Goal: Task Accomplishment & Management: Complete application form

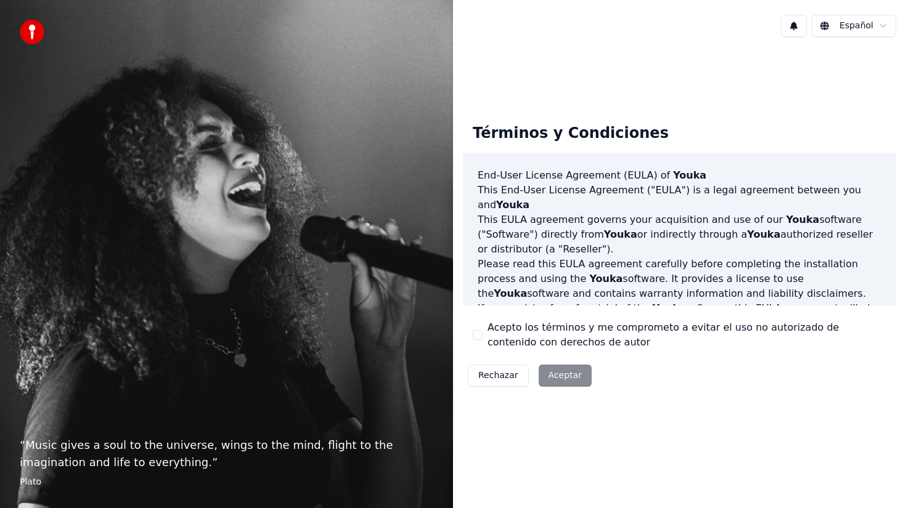
click at [572, 372] on div "Rechazar Aceptar" at bounding box center [530, 376] width 134 height 32
click at [564, 377] on div "Rechazar Aceptar" at bounding box center [530, 376] width 134 height 32
click at [553, 257] on p "Please read this [PERSON_NAME] agreement carefully before completing the instal…" at bounding box center [679, 279] width 404 height 44
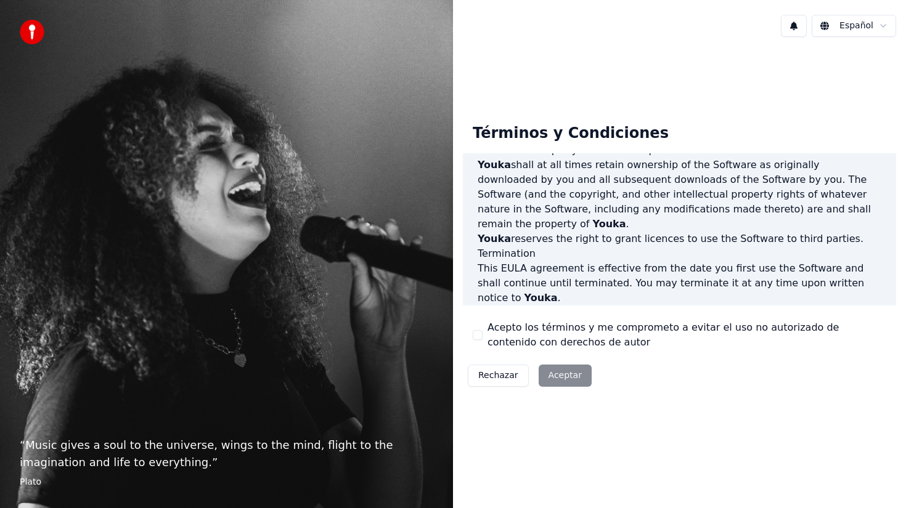
scroll to position [690, 0]
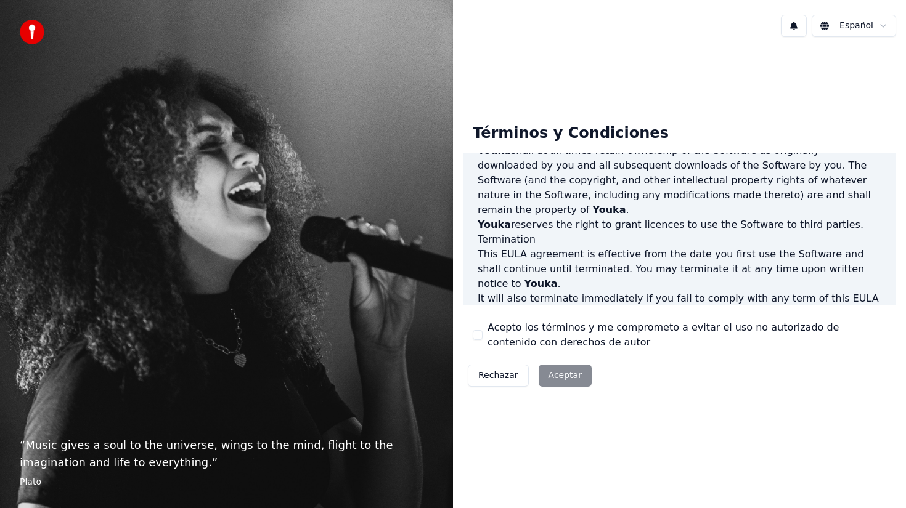
click at [478, 333] on button "Acepto los términos y me comprometo a evitar el uso no autorizado de contenido …" at bounding box center [478, 335] width 10 height 10
click at [538, 359] on div "Términos y Condiciones End-User License Agreement ([PERSON_NAME]) of Youka This…" at bounding box center [679, 253] width 433 height 278
click at [553, 374] on button "Aceptar" at bounding box center [564, 376] width 53 height 22
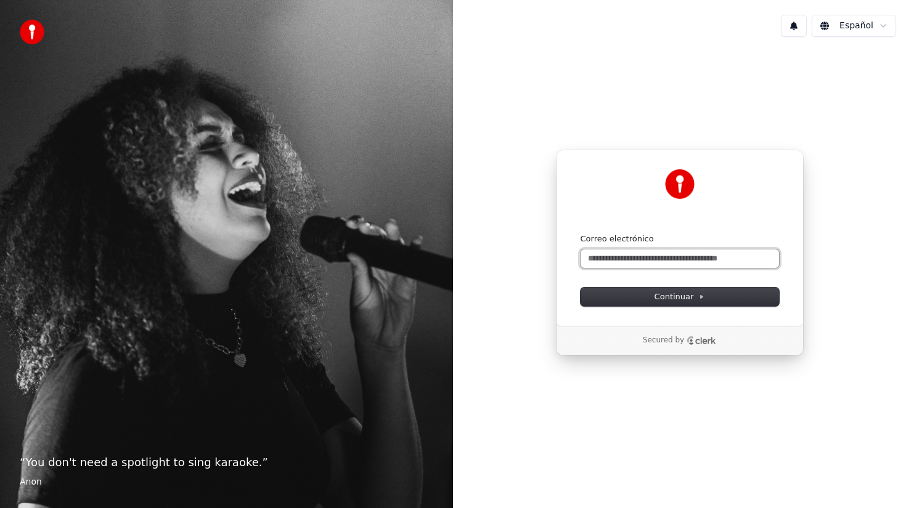
click at [601, 254] on input "Correo electrónico" at bounding box center [679, 259] width 198 height 18
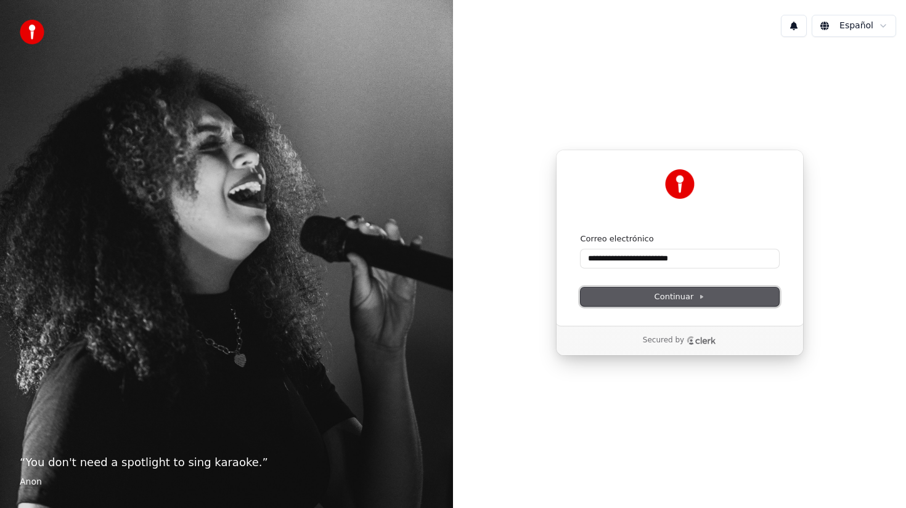
click at [630, 301] on button "Continuar" at bounding box center [679, 297] width 198 height 18
type input "**********"
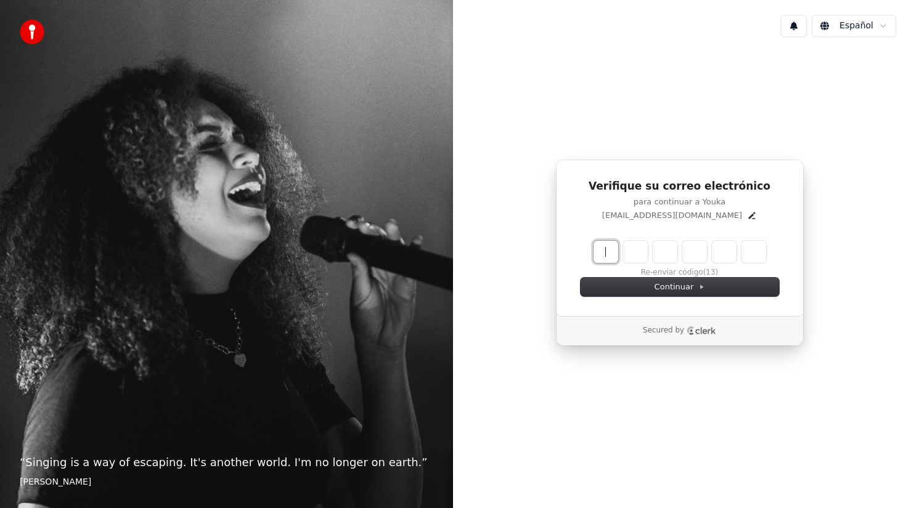
click at [606, 257] on input "Enter verification code" at bounding box center [691, 252] width 197 height 22
type input "******"
